Goal: Navigation & Orientation: Find specific page/section

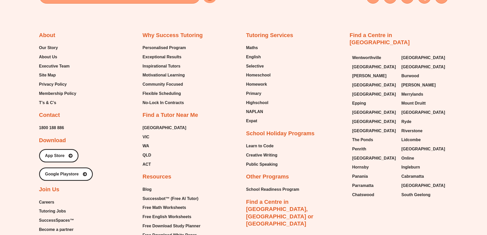
scroll to position [306, 0]
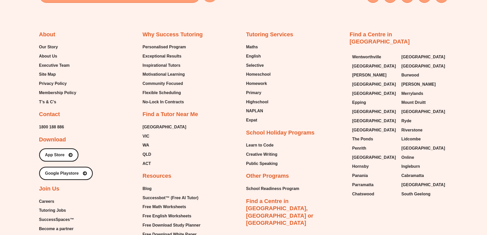
click at [50, 115] on h2 "Contact" at bounding box center [49, 114] width 21 height 7
click at [403, 71] on span "Burwood" at bounding box center [410, 75] width 18 height 8
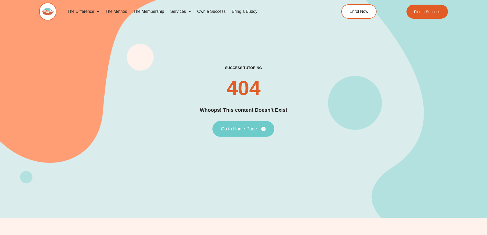
click at [235, 125] on link "Go to Home Page" at bounding box center [243, 129] width 62 height 16
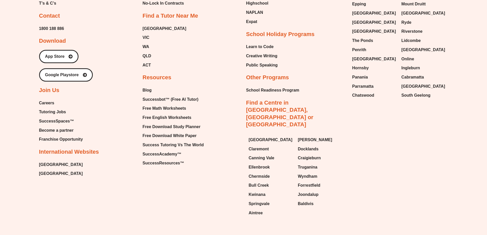
click at [301, 181] on span "Forrestfield" at bounding box center [309, 185] width 22 height 8
click at [302, 191] on span "Joondalup" at bounding box center [308, 195] width 21 height 8
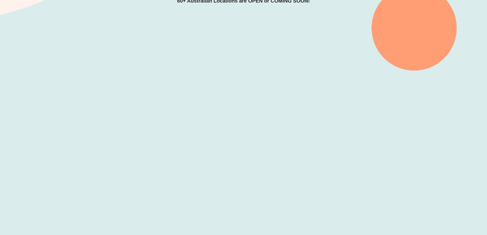
scroll to position [153, 0]
